Goal: Information Seeking & Learning: Learn about a topic

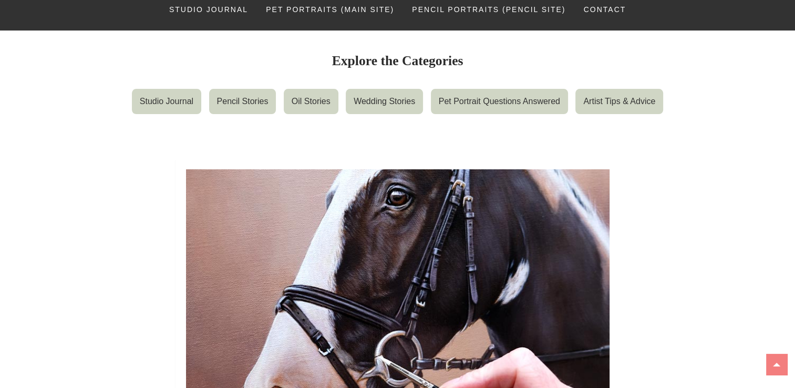
scroll to position [105, 0]
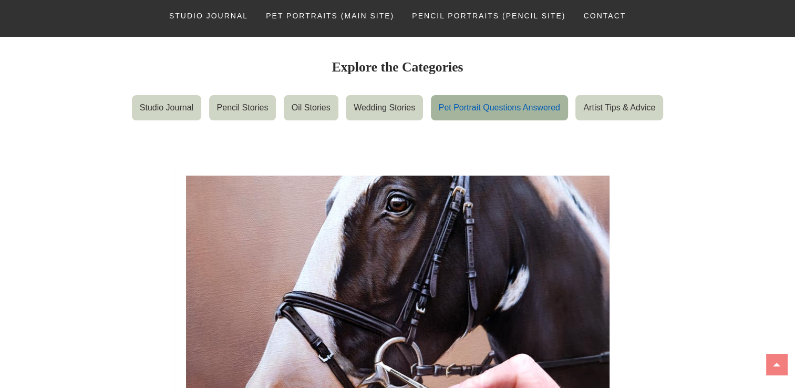
click at [515, 107] on link "Pet Portrait Questions Answered" at bounding box center [499, 107] width 137 height 25
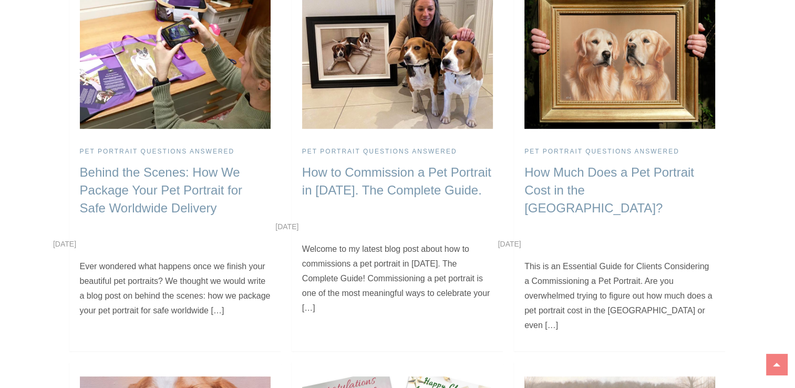
scroll to position [362, 0]
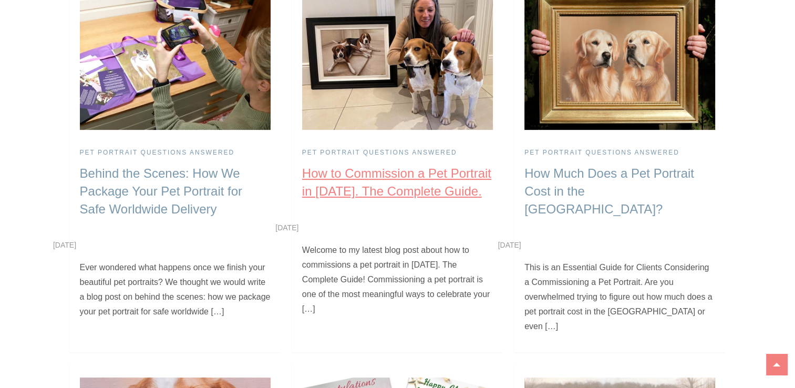
click at [399, 183] on link "How to Commission a Pet Portrait in 2025. The Complete Guide." at bounding box center [396, 182] width 189 height 32
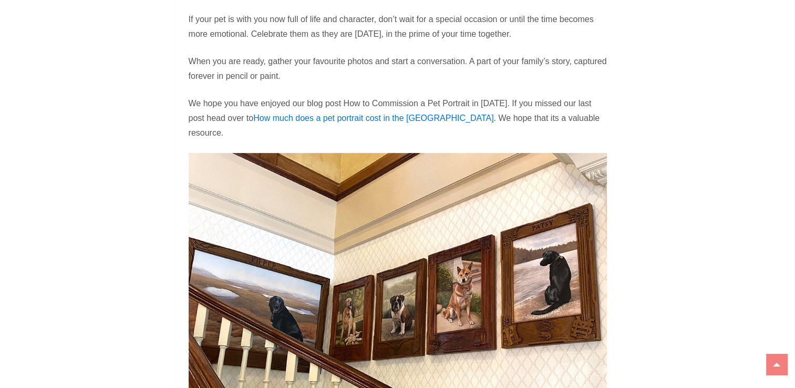
scroll to position [12246, 0]
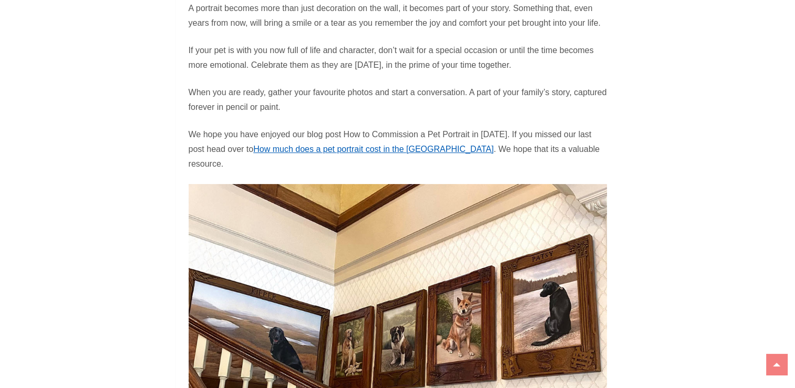
click at [316, 153] on link "How much does a pet portrait cost in the [GEOGRAPHIC_DATA]" at bounding box center [373, 149] width 240 height 9
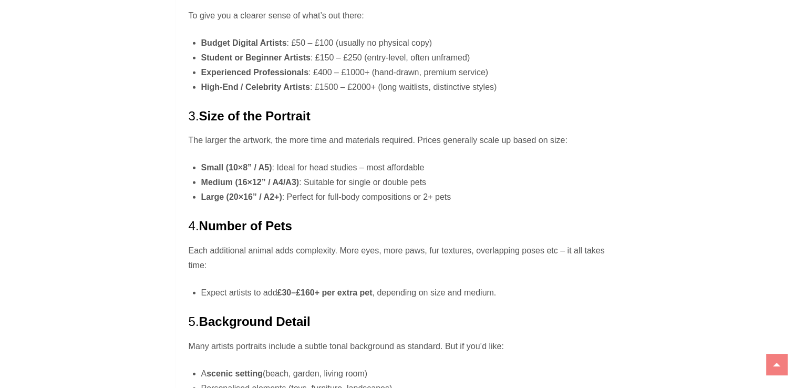
scroll to position [2680, 0]
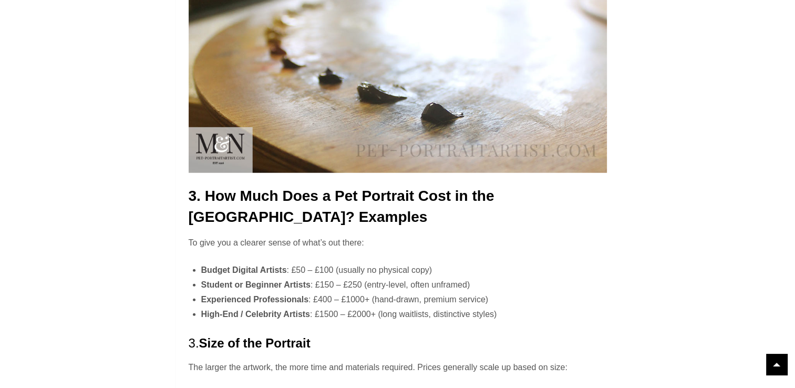
click at [772, 364] on link at bounding box center [776, 364] width 21 height 21
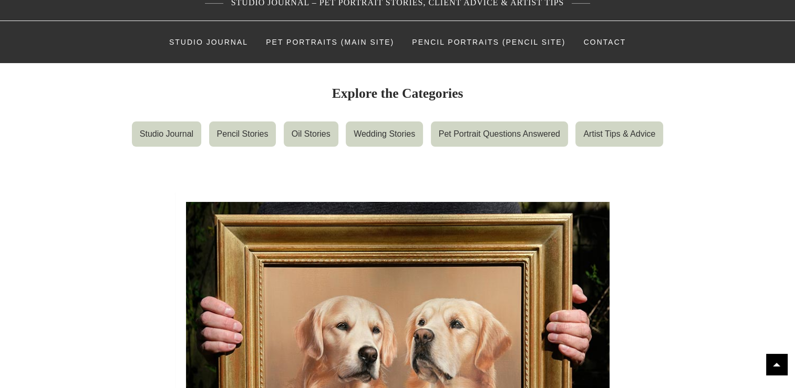
scroll to position [0, 0]
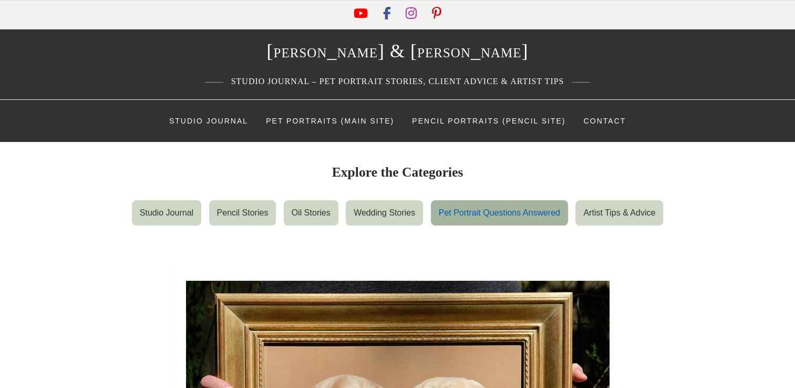
click at [501, 205] on link "Pet Portrait Questions Answered" at bounding box center [499, 212] width 137 height 25
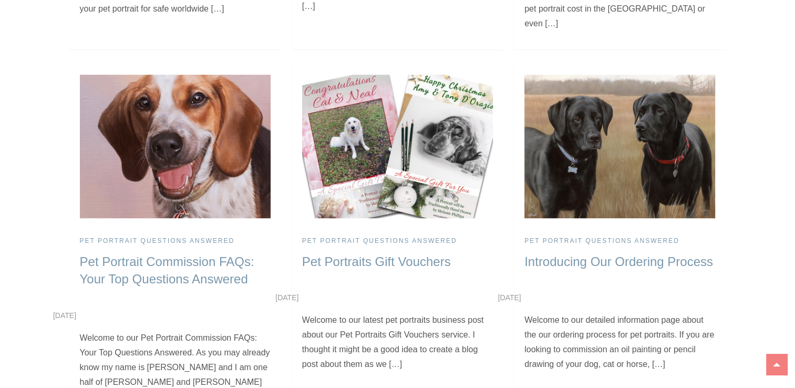
scroll to position [683, 0]
